Goal: Connect with others: Connect with others

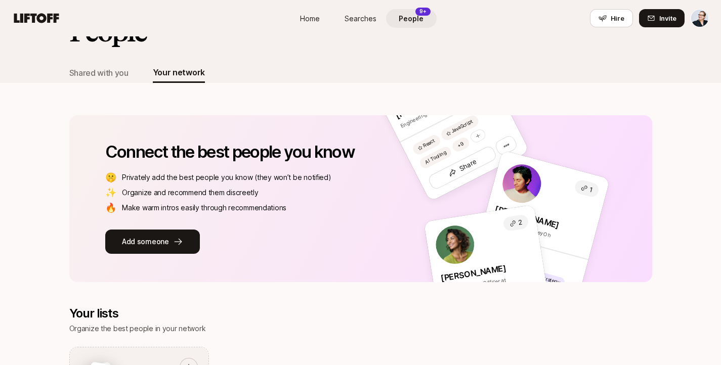
scroll to position [38, 0]
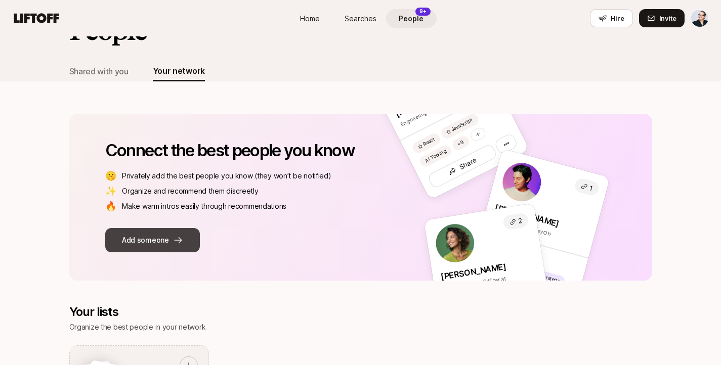
click at [154, 237] on button "Add someone" at bounding box center [152, 240] width 95 height 24
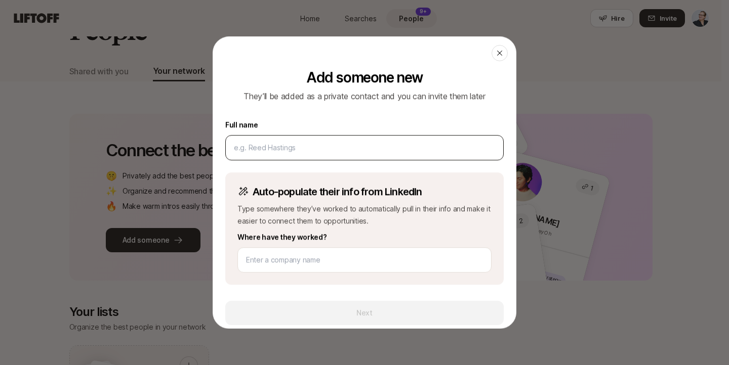
click at [305, 154] on input at bounding box center [364, 148] width 261 height 12
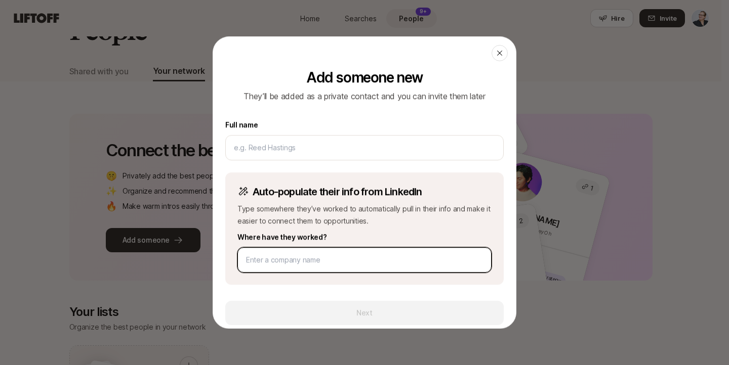
paste input "[URL][DOMAIN_NAME][PERSON_NAME]"
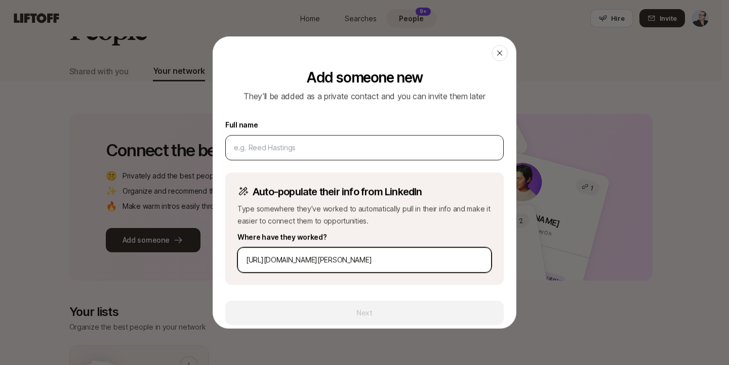
type input "[URL][DOMAIN_NAME][PERSON_NAME]"
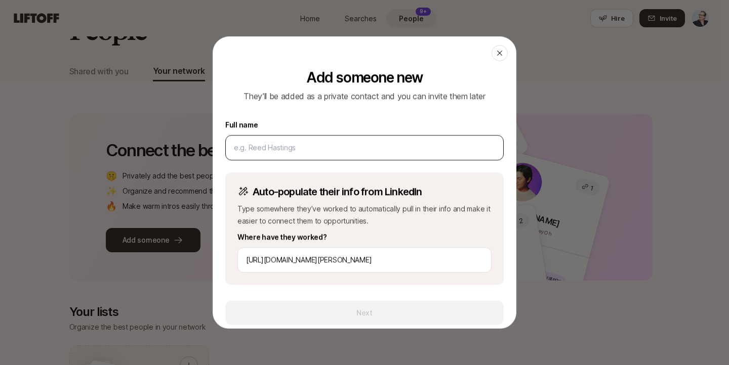
click at [318, 155] on div at bounding box center [364, 147] width 278 height 25
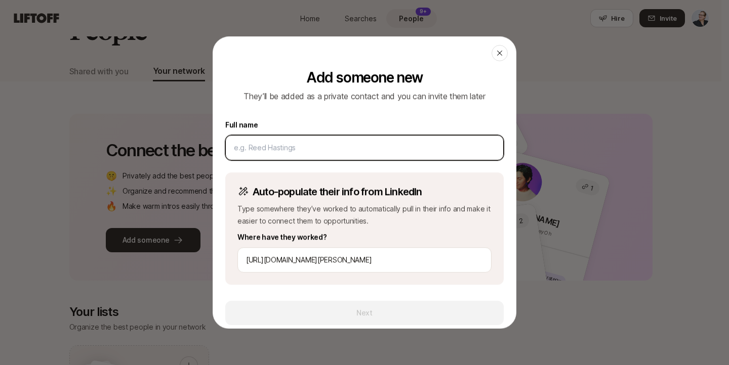
click at [312, 149] on input at bounding box center [364, 148] width 261 height 12
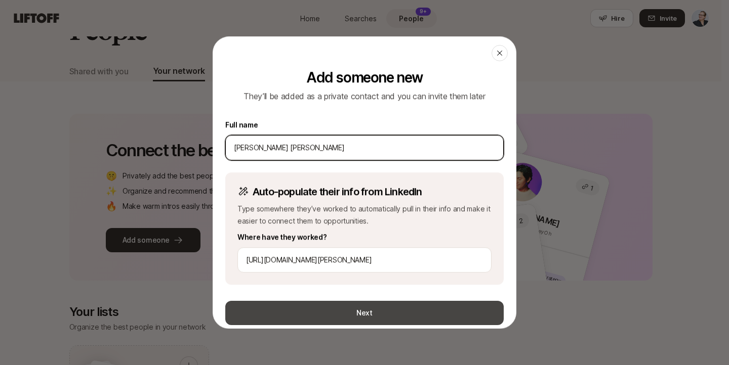
type input "[PERSON_NAME] [PERSON_NAME]"
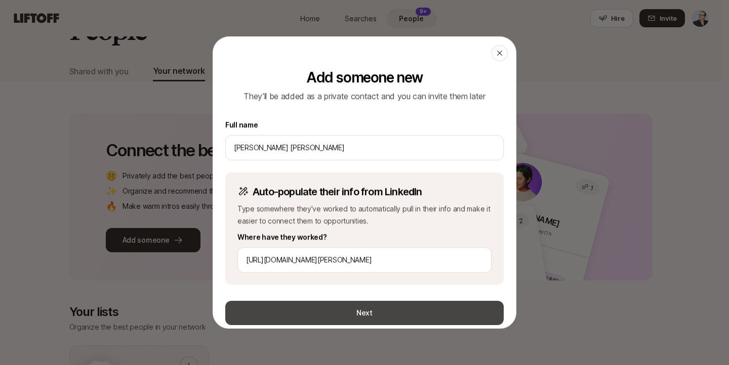
click at [361, 310] on button "Next" at bounding box center [364, 313] width 278 height 24
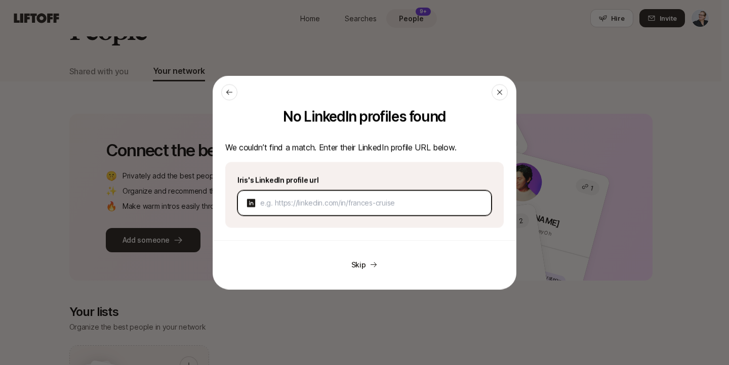
click at [337, 207] on input at bounding box center [371, 203] width 223 height 12
paste input "[URL][DOMAIN_NAME][PERSON_NAME]"
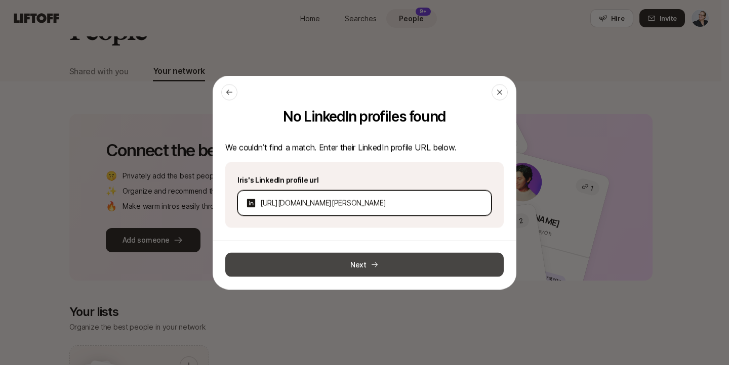
type input "[URL][DOMAIN_NAME][PERSON_NAME]"
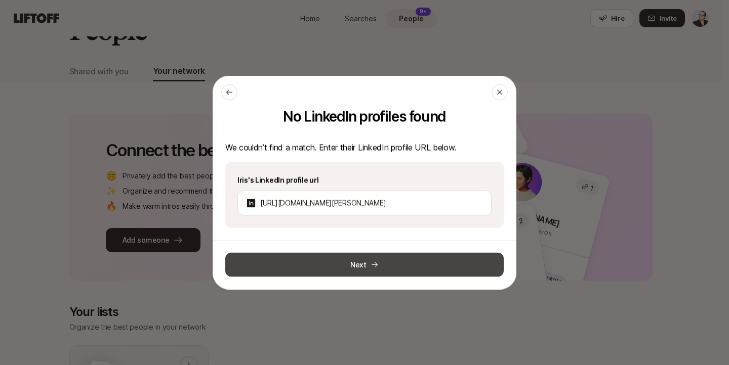
click at [353, 264] on button "Next" at bounding box center [364, 265] width 278 height 24
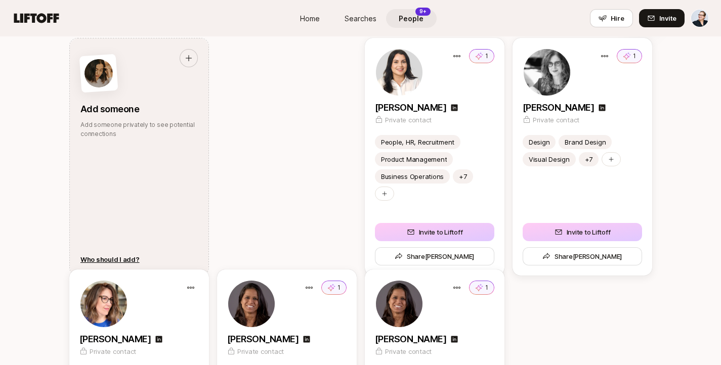
scroll to position [533, 0]
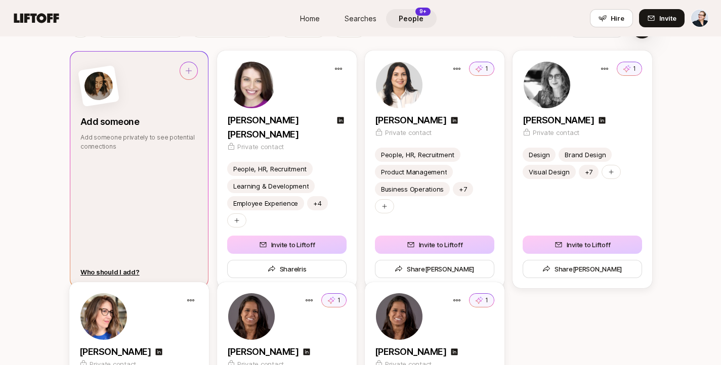
click at [190, 70] on icon at bounding box center [189, 71] width 8 height 8
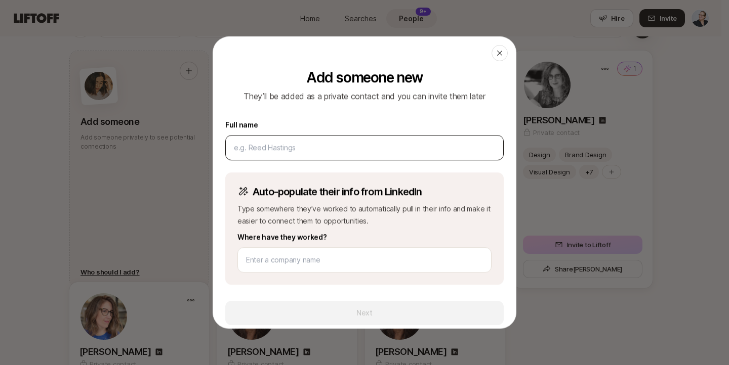
click at [287, 144] on input at bounding box center [364, 148] width 261 height 12
drag, startPoint x: 326, startPoint y: 148, endPoint x: 192, endPoint y: 144, distance: 134.2
click at [265, 151] on input "[PERSON_NAME]/" at bounding box center [364, 148] width 261 height 12
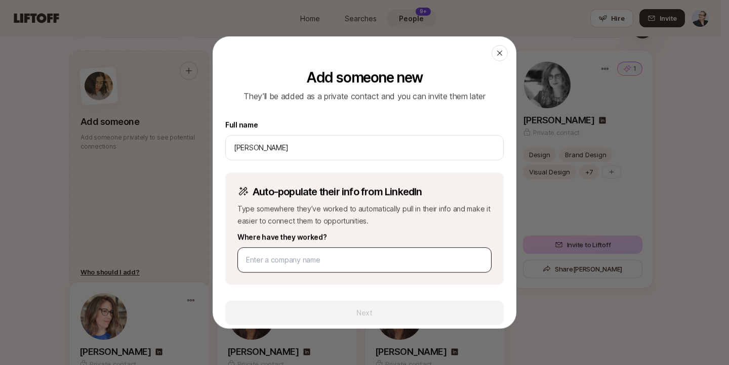
type input "[PERSON_NAME]"
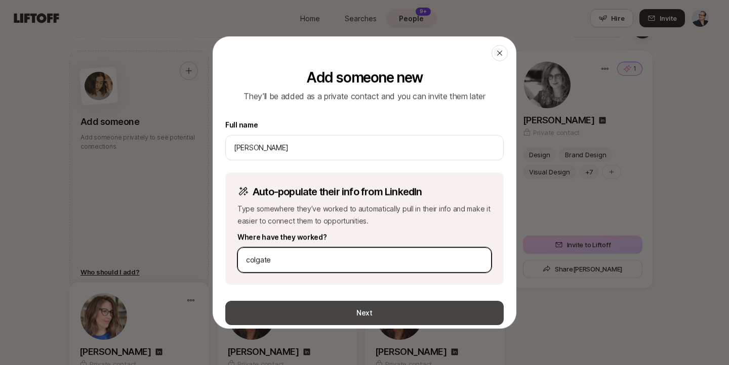
type input "colgate"
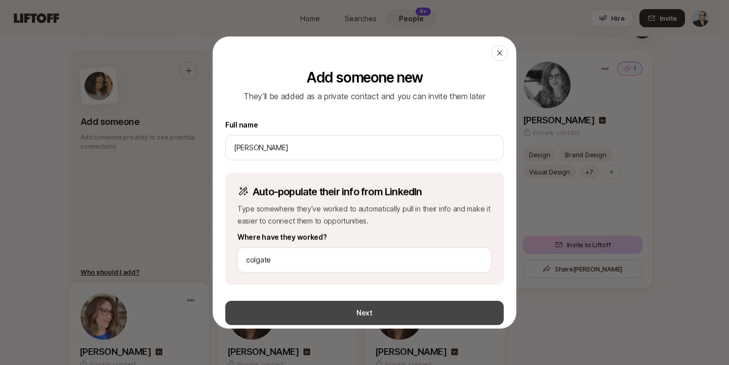
click at [369, 314] on button "Next" at bounding box center [364, 313] width 278 height 24
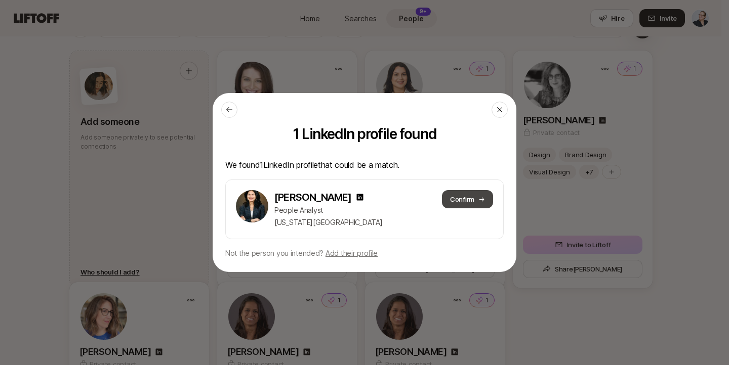
click at [460, 196] on button "Confirm" at bounding box center [467, 199] width 51 height 18
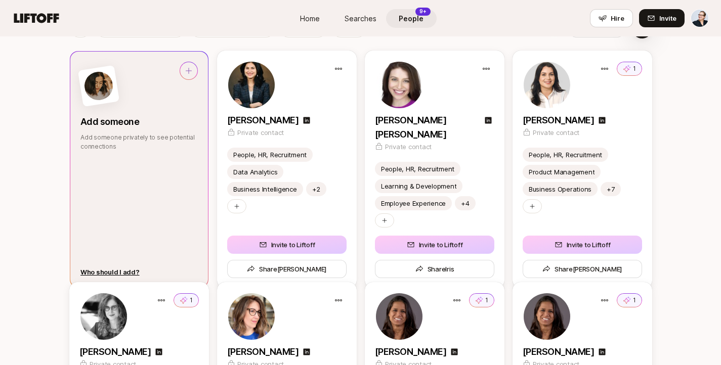
click at [190, 69] on icon at bounding box center [189, 71] width 8 height 8
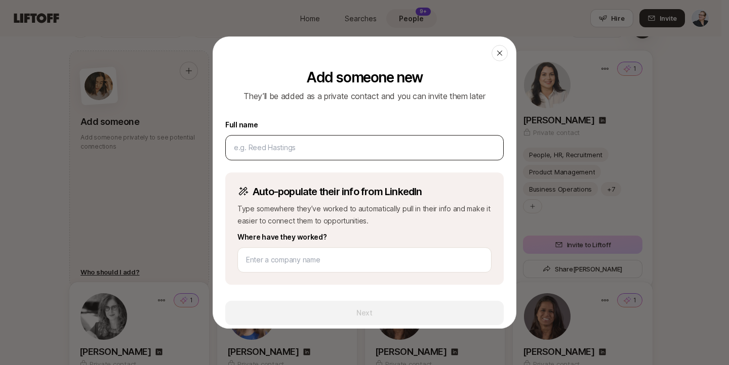
click at [247, 146] on input at bounding box center [364, 148] width 261 height 12
click at [327, 149] on input "[URL][DOMAIN_NAME]" at bounding box center [364, 148] width 261 height 12
click at [297, 151] on input "Anjelicagarcia/" at bounding box center [364, 148] width 261 height 12
click at [259, 150] on input "Anjelicagarcia" at bounding box center [364, 148] width 261 height 12
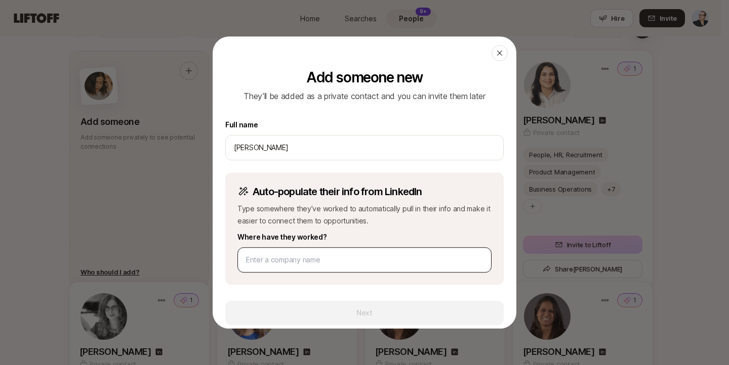
type input "[PERSON_NAME]"
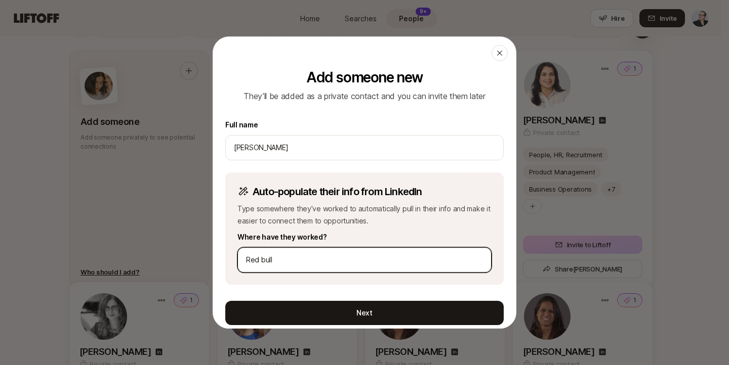
type input "Red bull"
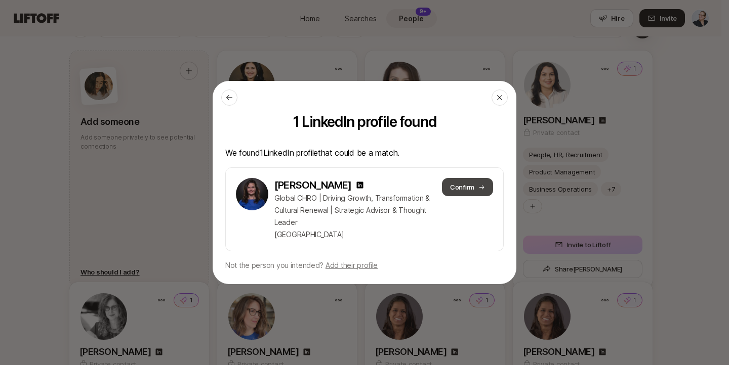
click at [452, 187] on button "Confirm" at bounding box center [467, 187] width 51 height 18
